Goal: Navigation & Orientation: Find specific page/section

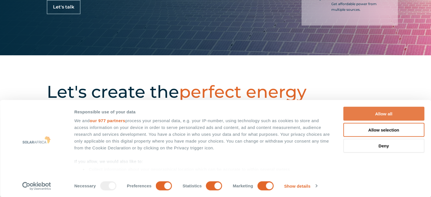
click at [386, 115] on button "Allow all" at bounding box center [383, 114] width 81 height 14
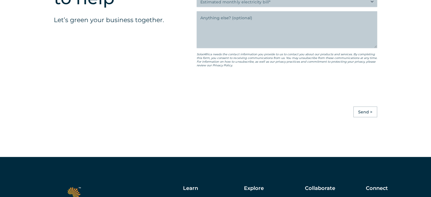
scroll to position [1588, 0]
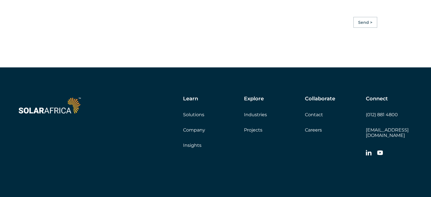
click at [314, 133] on link "Careers" at bounding box center [313, 129] width 17 height 5
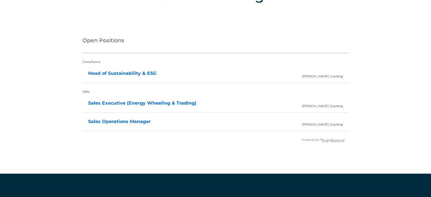
scroll to position [1106, 0]
